Goal: Information Seeking & Learning: Learn about a topic

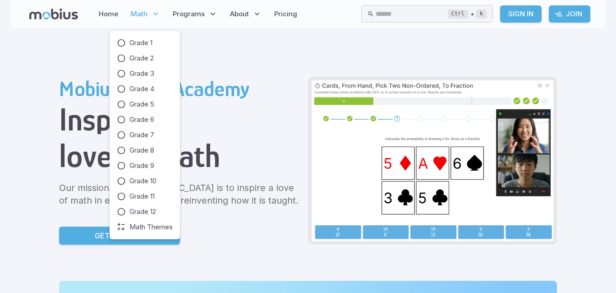
click at [152, 20] on p "Math" at bounding box center [145, 14] width 35 height 21
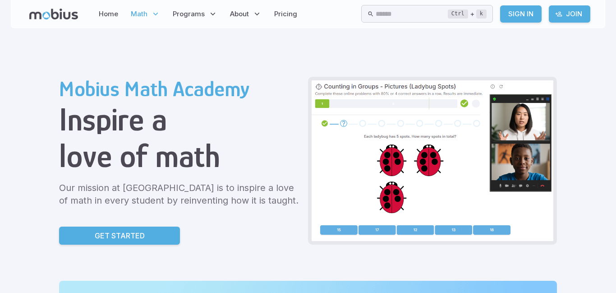
click at [143, 15] on span "Math" at bounding box center [139, 14] width 17 height 10
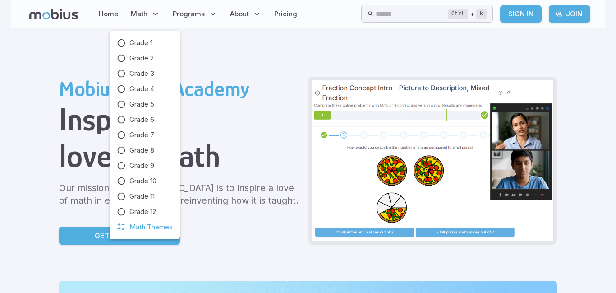
click at [165, 222] on span "Math Themes" at bounding box center [150, 227] width 43 height 10
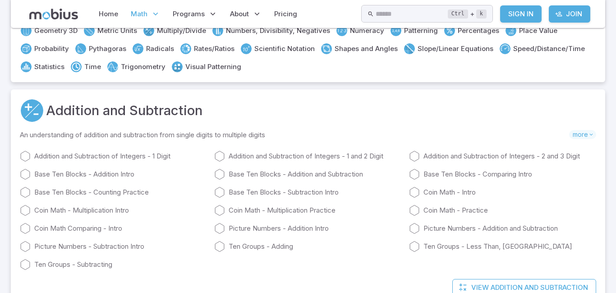
scroll to position [126, 0]
